Goal: Information Seeking & Learning: Learn about a topic

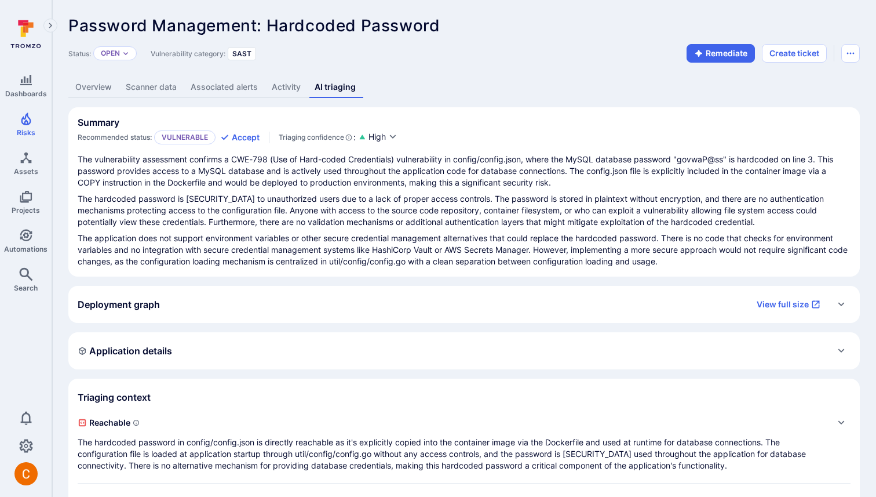
click at [220, 299] on div "Deployment graph View full size" at bounding box center [453, 304] width 750 height 19
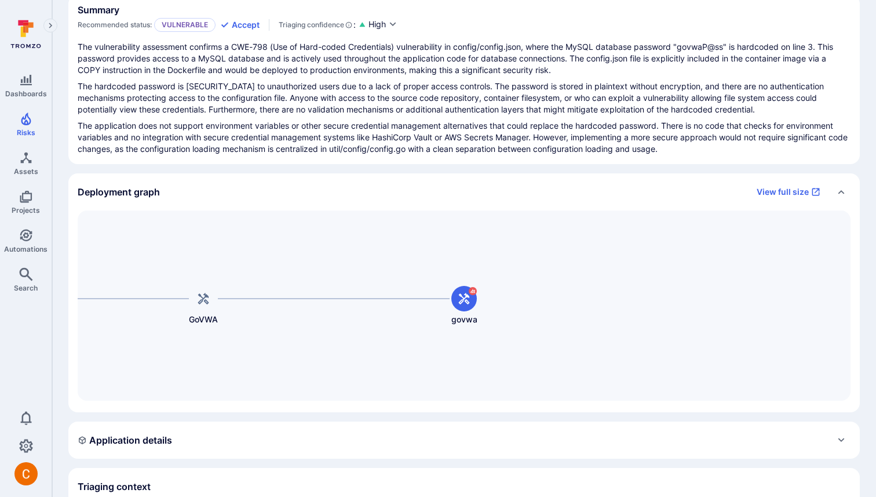
scroll to position [128, 0]
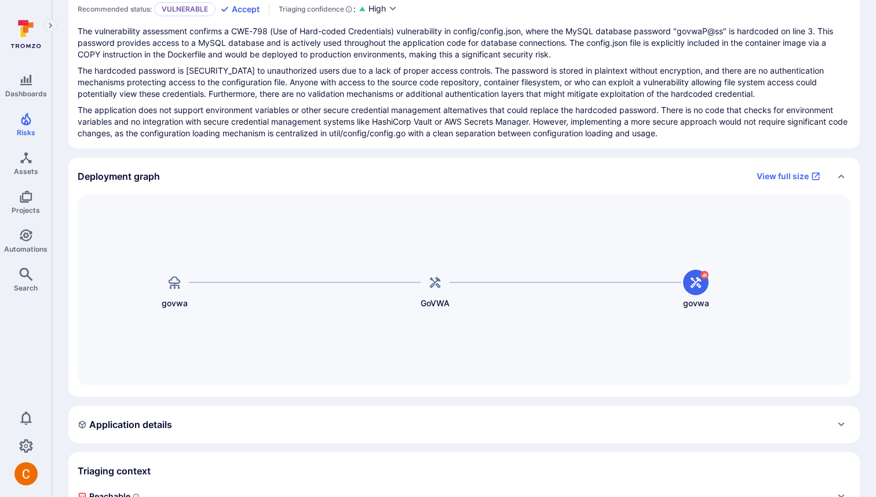
drag, startPoint x: 179, startPoint y: 221, endPoint x: 411, endPoint y: 221, distance: 231.8
click at [411, 221] on div "GoVWA [PERSON_NAME]" at bounding box center [464, 290] width 773 height 190
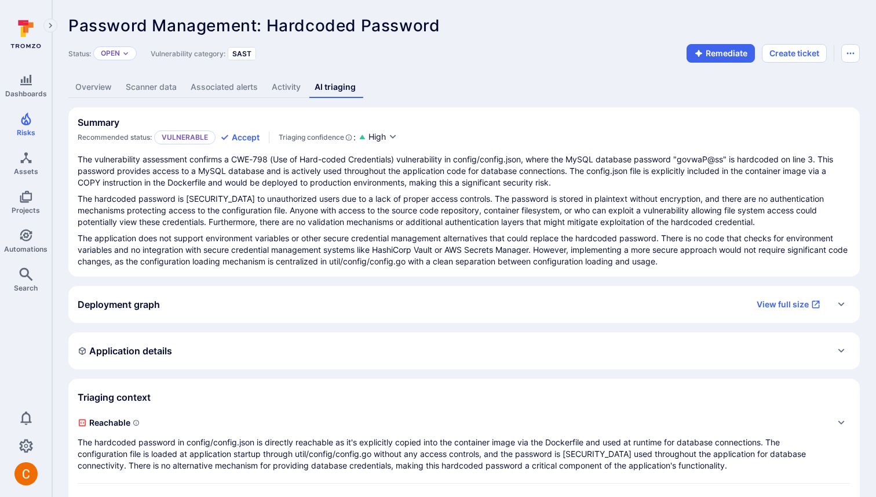
click at [229, 313] on div "Deployment graph View full size" at bounding box center [453, 304] width 750 height 19
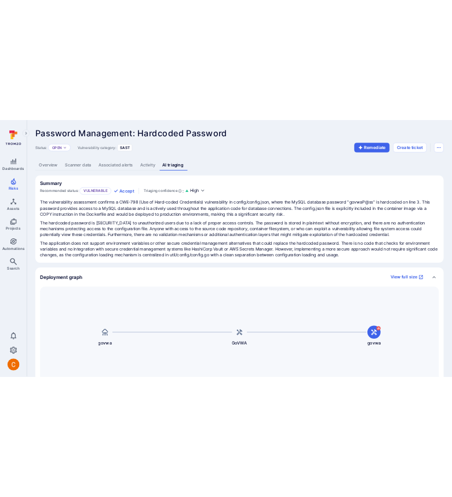
scroll to position [159, 0]
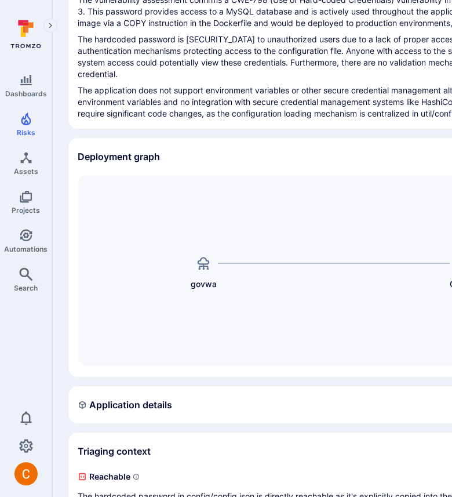
click at [303, 54] on p "The hardcoded password is [SECURITY_DATA] to unauthorized users due to a lack o…" at bounding box center [443, 57] width 731 height 46
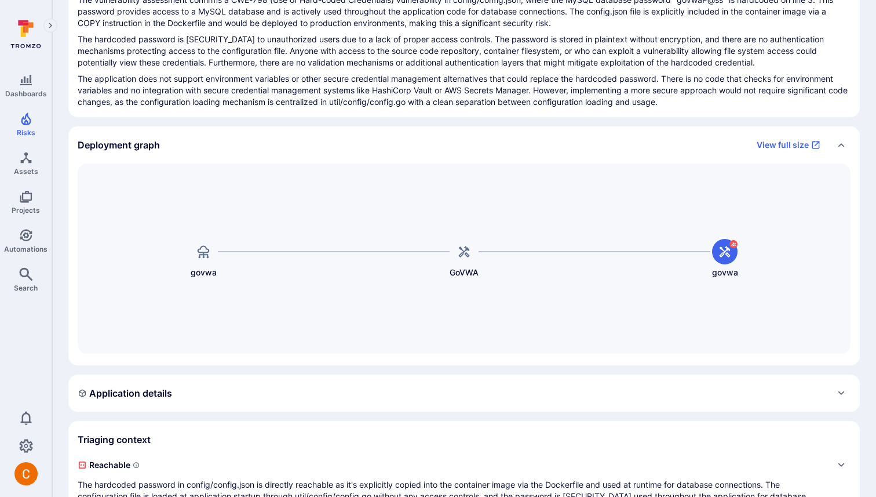
click at [278, 97] on p "The application does not support environment variables or other secure credenti…" at bounding box center [464, 90] width 773 height 35
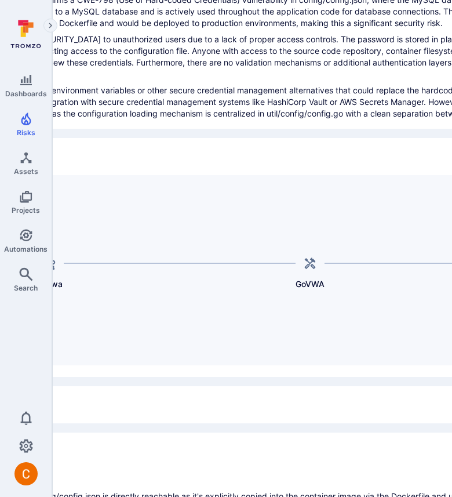
scroll to position [159, 197]
